Goal: Register for event/course

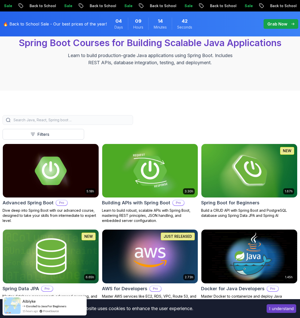
scroll to position [67, 0]
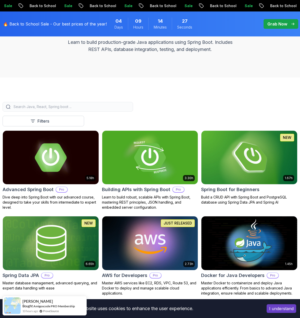
click at [226, 154] on img at bounding box center [249, 158] width 101 height 56
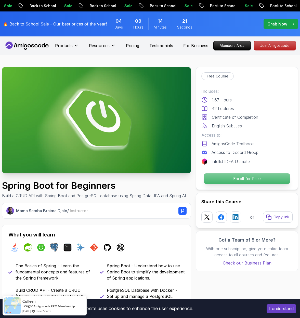
click at [235, 180] on p "Enroll for Free" at bounding box center [247, 178] width 86 height 11
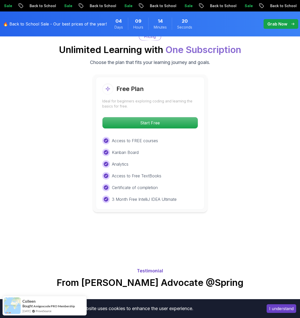
scroll to position [1073, 0]
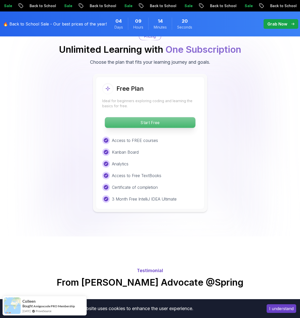
click at [166, 121] on p "Start Free" at bounding box center [150, 122] width 91 height 11
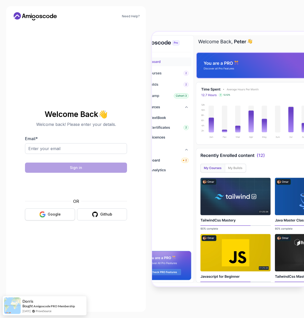
click at [35, 215] on button "Google" at bounding box center [50, 215] width 50 height 12
click at [109, 216] on div "Github" at bounding box center [106, 214] width 12 height 5
click at [104, 212] on div "Github" at bounding box center [106, 214] width 12 height 5
